Goal: Task Accomplishment & Management: Complete application form

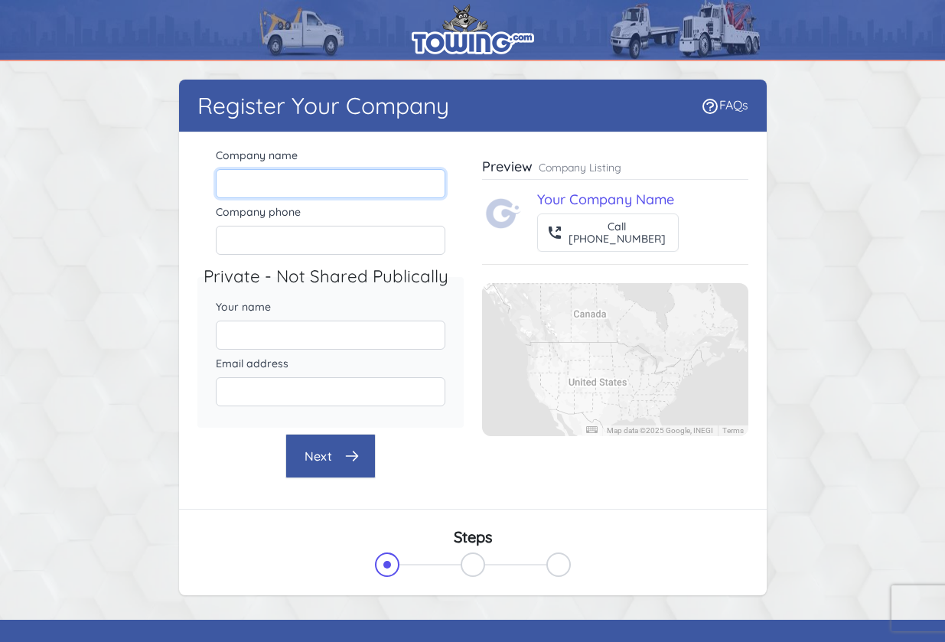
click at [306, 187] on input "Company name" at bounding box center [331, 183] width 230 height 29
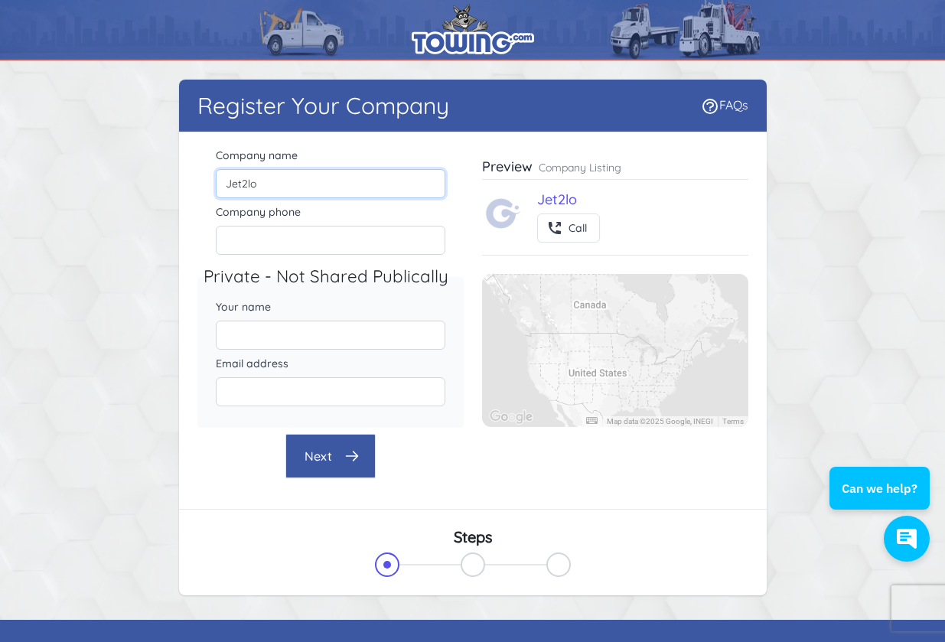
type input "Jet2lo"
click at [290, 243] on input "Company phone" at bounding box center [331, 240] width 230 height 29
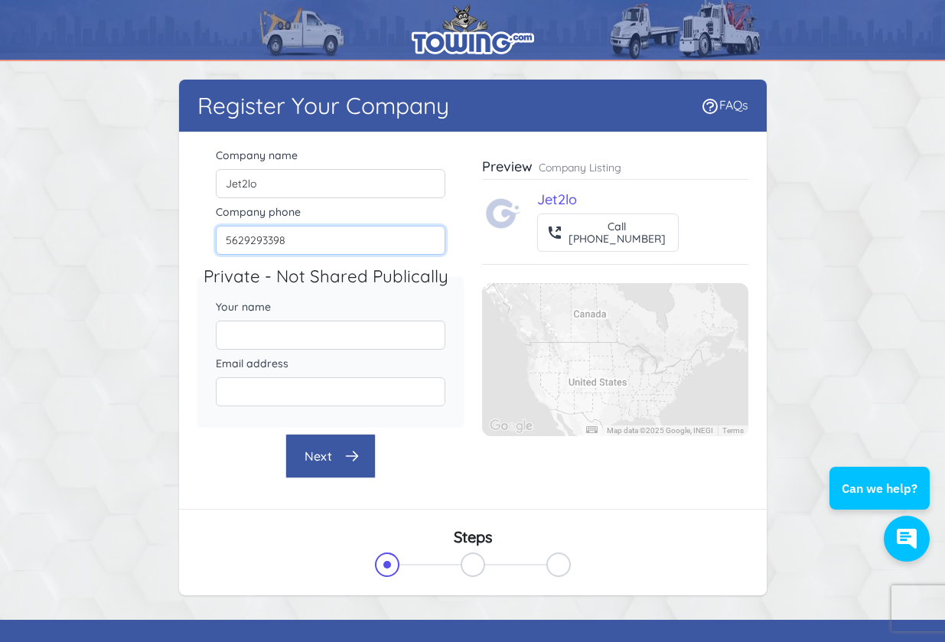
type input "5629293398"
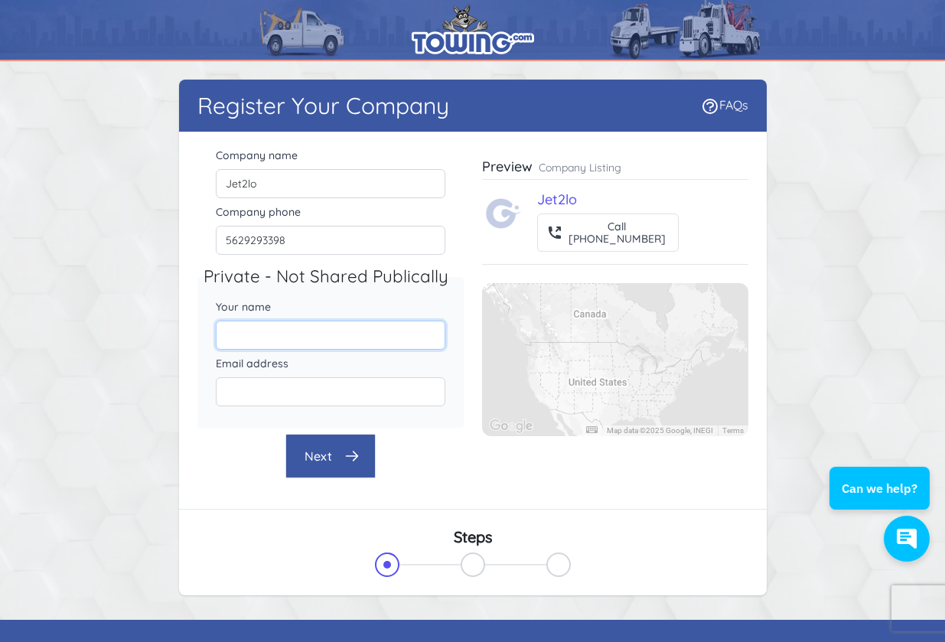
click at [282, 326] on input "Your name" at bounding box center [331, 335] width 230 height 29
click at [279, 393] on input "Email address" at bounding box center [331, 391] width 230 height 29
click at [280, 335] on input "[PERSON_NAME]" at bounding box center [331, 335] width 230 height 29
type input "[PERSON_NAME]"
click at [262, 398] on input "Email address" at bounding box center [331, 391] width 230 height 29
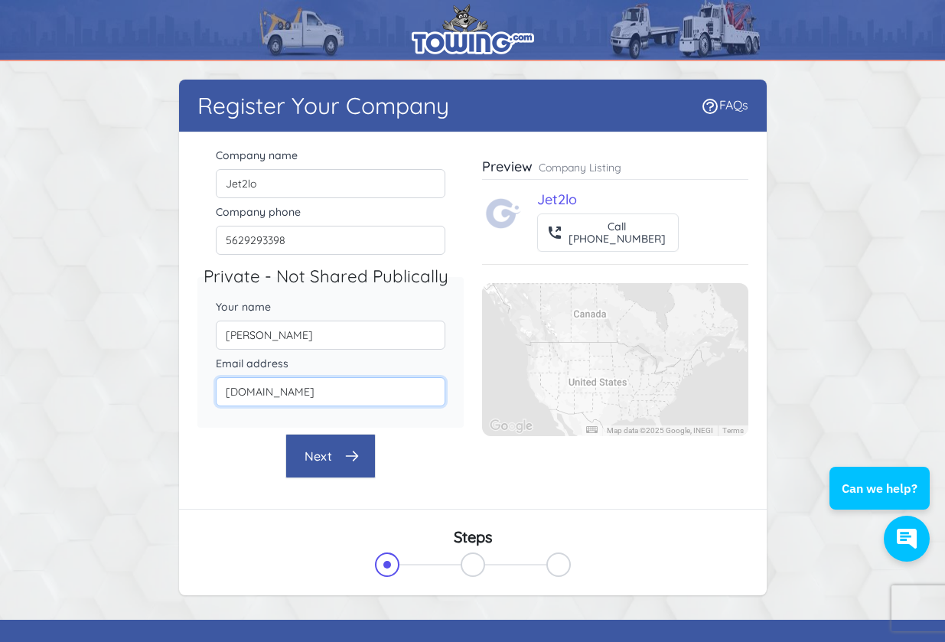
click at [275, 396] on input "[DOMAIN_NAME]" at bounding box center [331, 391] width 230 height 29
click at [293, 396] on input "[EMAIL_ADDRESS][DOMAIN_NAME]" at bounding box center [331, 391] width 230 height 29
type input "[EMAIL_ADDRESS][DOMAIN_NAME]"
click at [318, 443] on button "Next" at bounding box center [330, 456] width 90 height 44
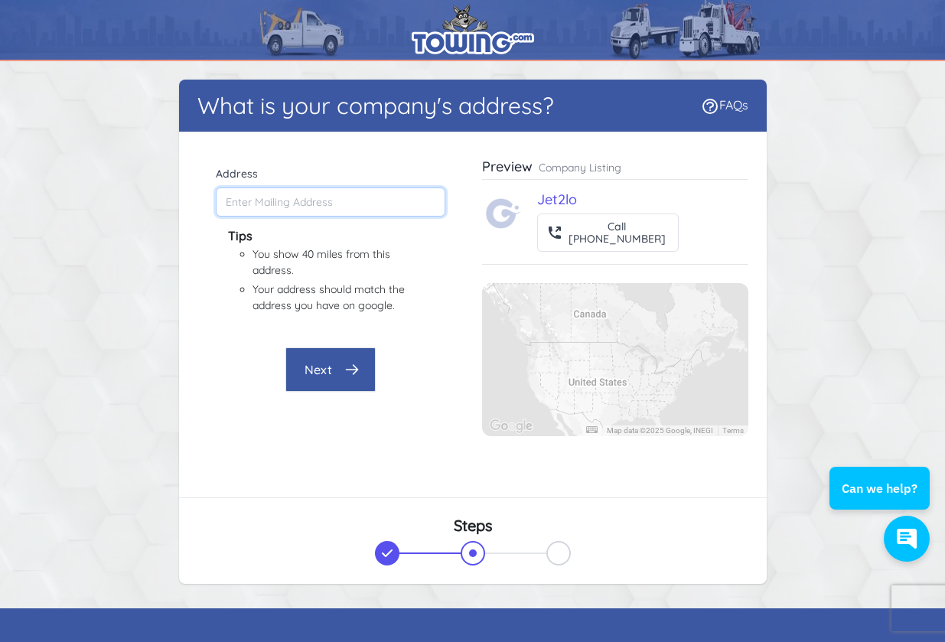
click at [324, 204] on input "Address" at bounding box center [331, 201] width 230 height 29
type input "[STREET_ADDRESS]"
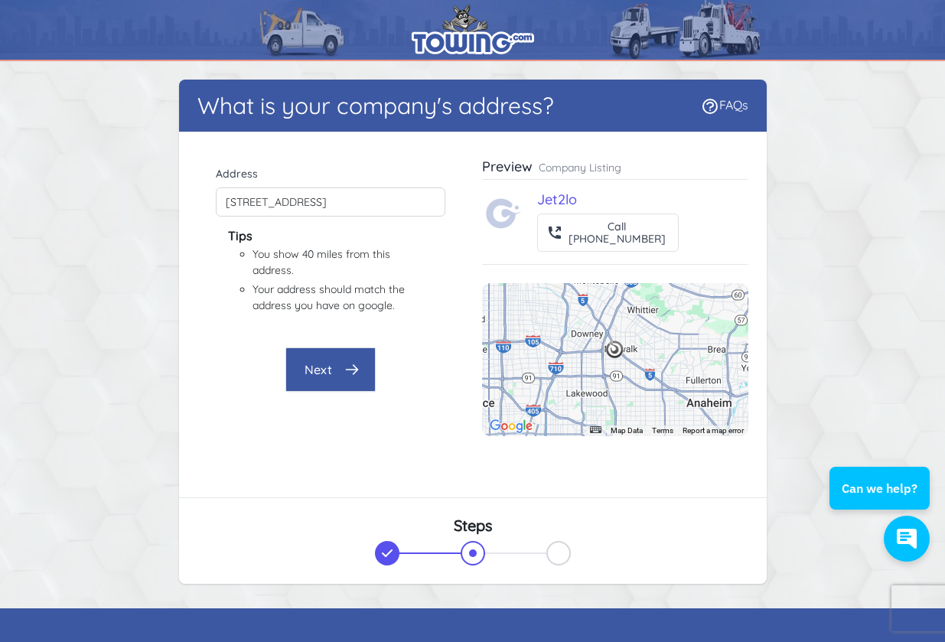
click at [333, 338] on div "Company name Jet2lo Company phone [PHONE_NUMBER] Private - Not Shared Publicall…" at bounding box center [330, 306] width 266 height 322
click at [333, 354] on button "Next" at bounding box center [330, 369] width 90 height 44
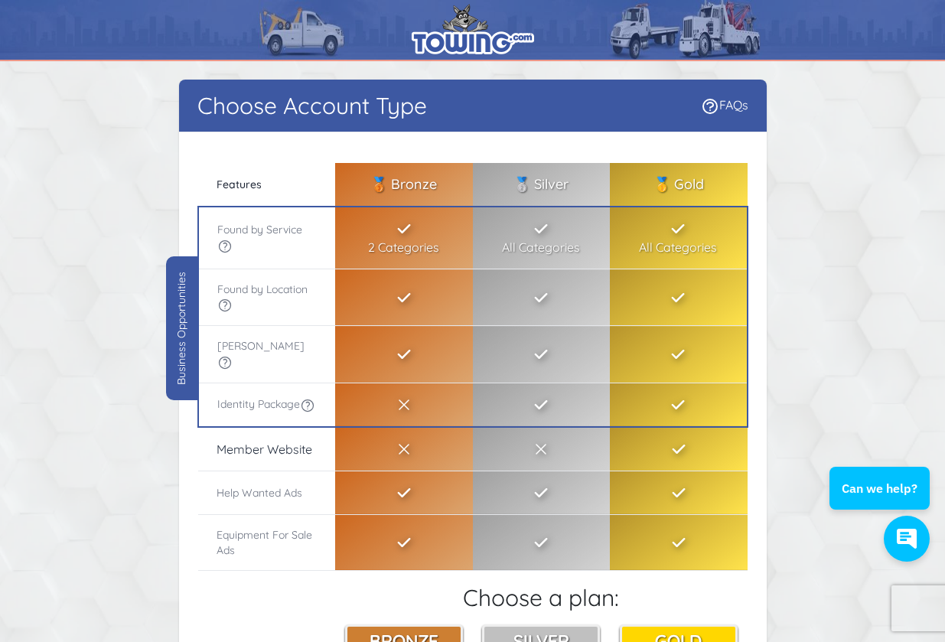
scroll to position [206, 0]
